Goal: Task Accomplishment & Management: Manage account settings

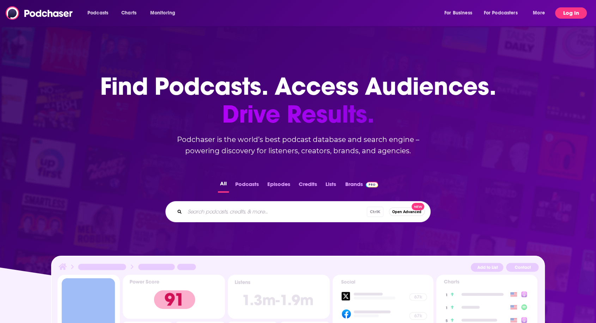
click at [565, 13] on button "Log In" at bounding box center [571, 12] width 32 height 11
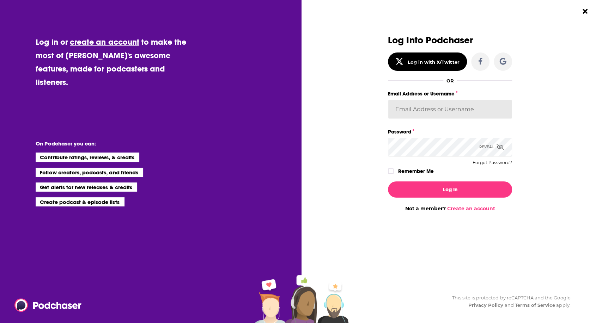
click at [442, 107] on input "Email Address or Username" at bounding box center [450, 109] width 124 height 19
paste input "[PERSON_NAME][EMAIL_ADDRESS][DOMAIN_NAME]"
type input "[PERSON_NAME][EMAIL_ADDRESS][DOMAIN_NAME]"
click at [390, 171] on icon "Dialog" at bounding box center [390, 171] width 4 height 4
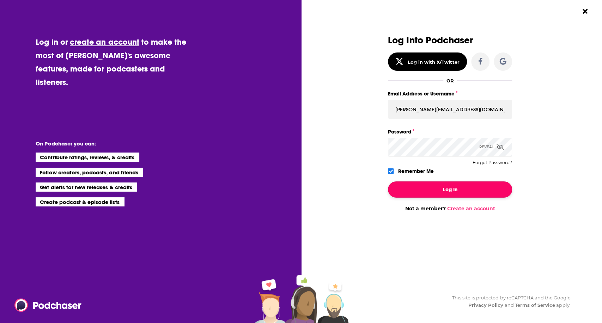
click at [430, 186] on button "Log In" at bounding box center [450, 190] width 124 height 16
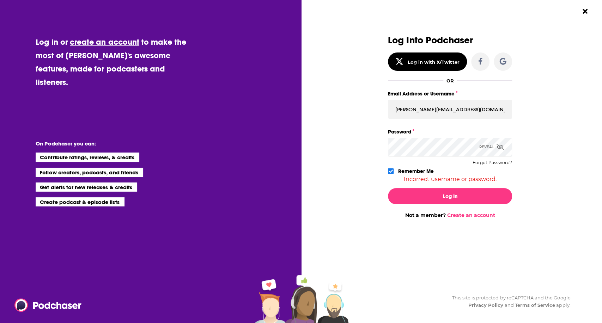
click at [488, 149] on div "Reveal" at bounding box center [491, 147] width 24 height 19
click at [437, 195] on button "Log In" at bounding box center [450, 196] width 124 height 16
click at [222, 139] on div "Log in or create an account to make the most of [PERSON_NAME]'s awesome feature…" at bounding box center [301, 161] width 602 height 323
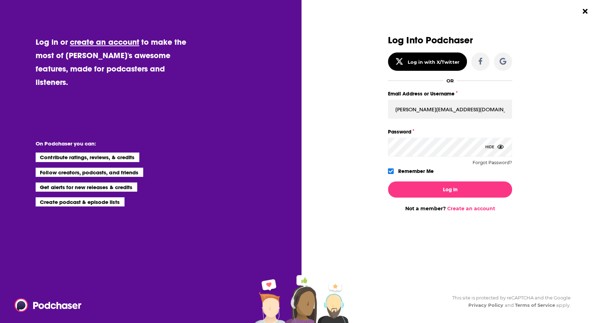
click at [388, 182] on button "Log In" at bounding box center [450, 190] width 124 height 16
click at [433, 187] on button "Log In" at bounding box center [450, 190] width 124 height 16
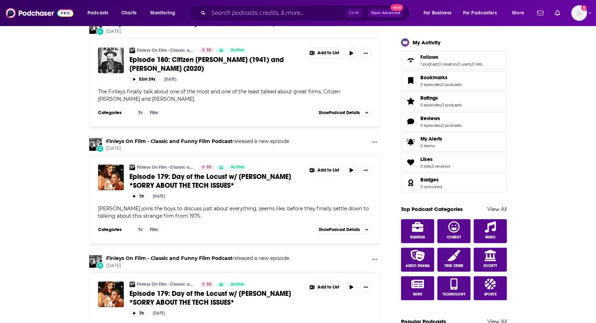
scroll to position [235, 0]
